Goal: Check status

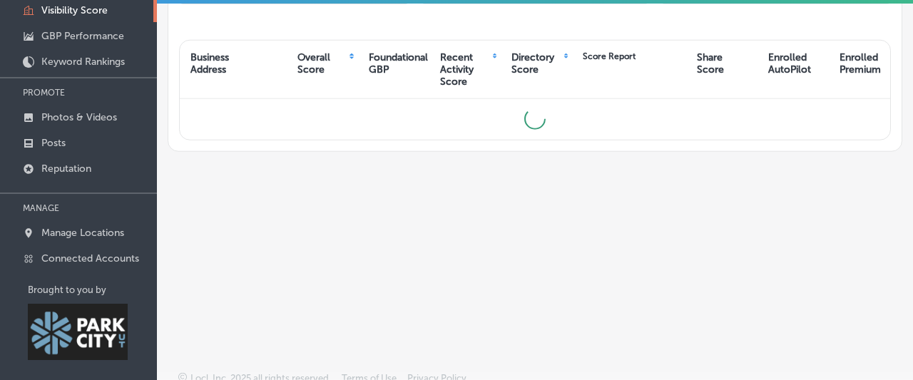
scroll to position [210, 0]
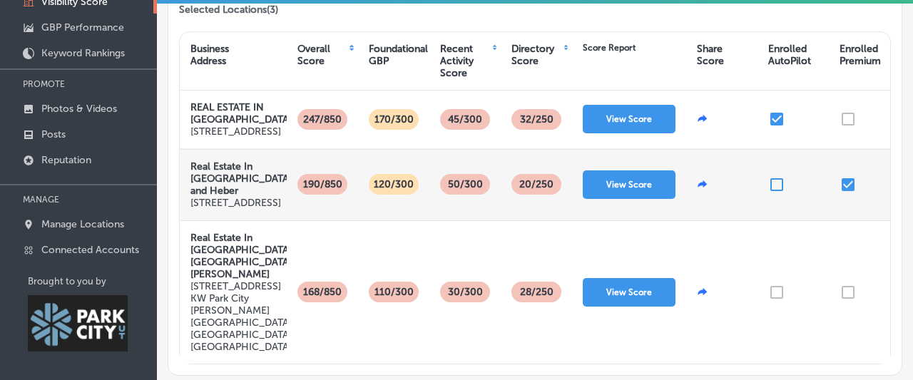
click at [848, 193] on input "checkbox" at bounding box center [848, 184] width 17 height 17
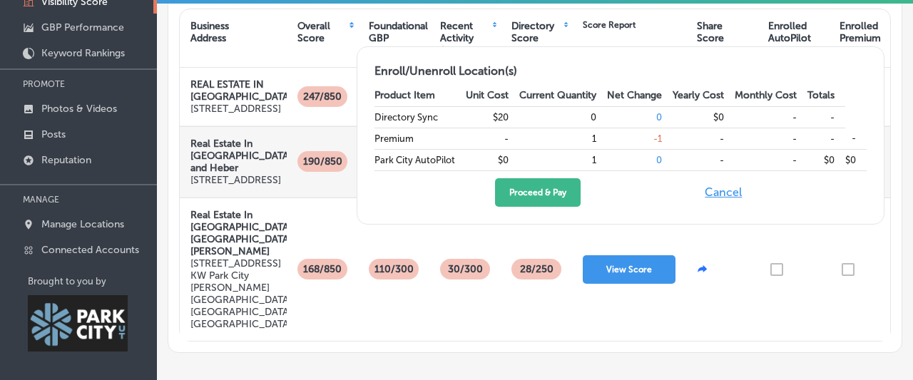
scroll to position [86, 0]
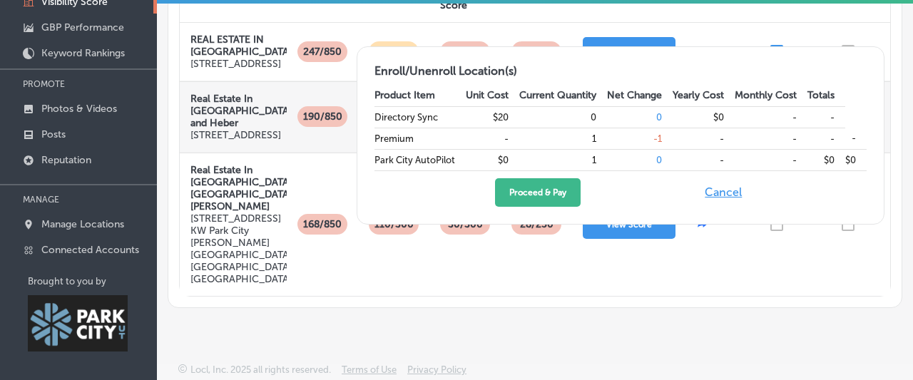
click at [689, 352] on div "Locl Visibility Score Keyword Ranking Credits: 0 GBP Locations Prospective Loca…" at bounding box center [535, 88] width 756 height 589
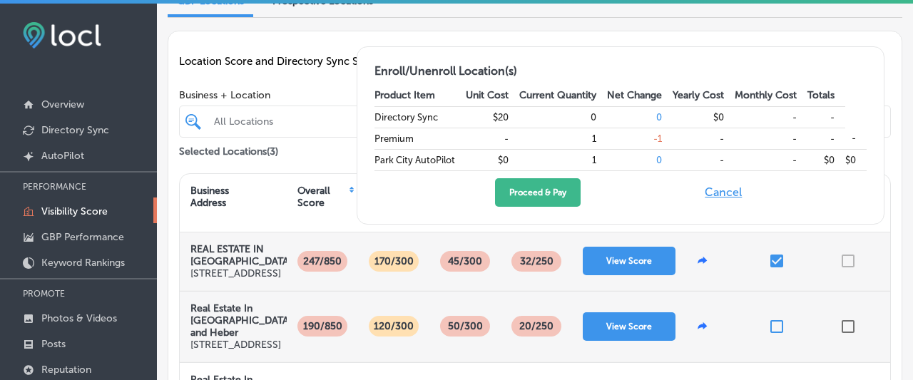
click at [850, 254] on div at bounding box center [864, 262] width 71 height 58
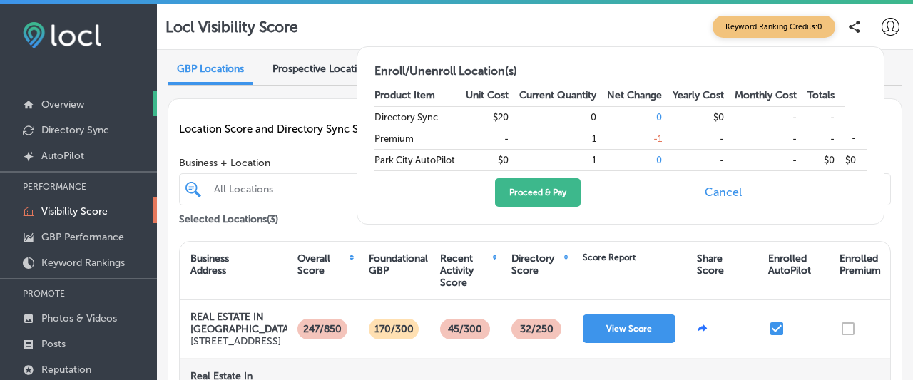
click at [88, 108] on link "Overview" at bounding box center [78, 104] width 157 height 26
